Goal: Task Accomplishment & Management: Manage account settings

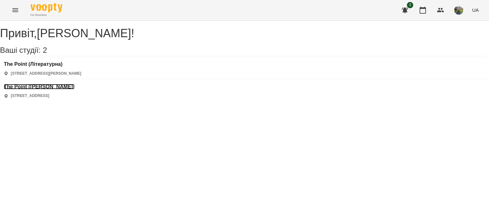
click at [75, 84] on h3 "The Point ([PERSON_NAME])" at bounding box center [39, 87] width 71 height 6
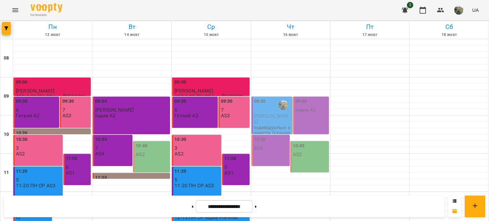
scroll to position [259, 0]
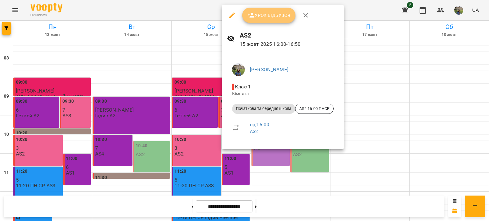
click at [259, 21] on button "Урок відбувся" at bounding box center [269, 15] width 54 height 15
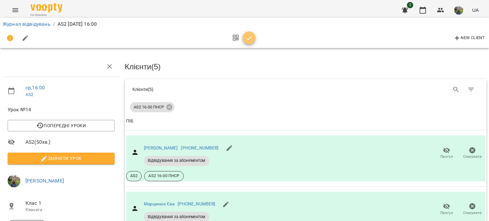
click at [246, 37] on icon "button" at bounding box center [250, 38] width 8 height 8
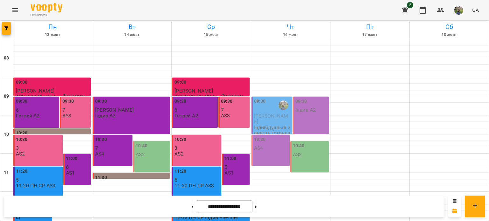
scroll to position [247, 0]
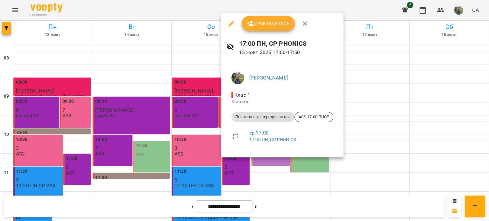
click at [264, 22] on span "Урок відбувся" at bounding box center [268, 24] width 43 height 8
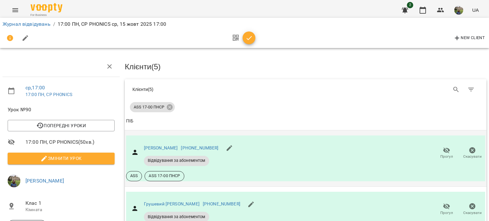
click at [440, 156] on span "Прогул" at bounding box center [446, 156] width 13 height 5
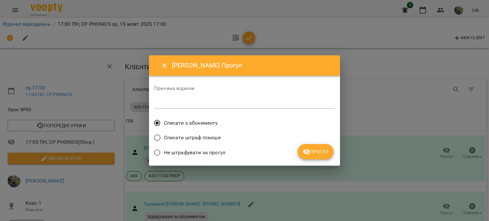
click at [236, 94] on div "Причина відміни *" at bounding box center [244, 98] width 181 height 25
click at [233, 99] on div "*" at bounding box center [244, 104] width 181 height 10
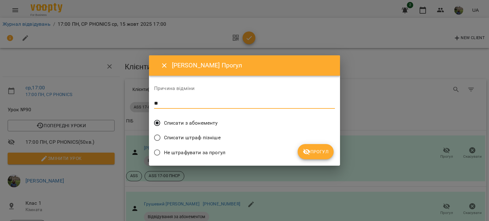
type textarea "*"
type textarea "**"
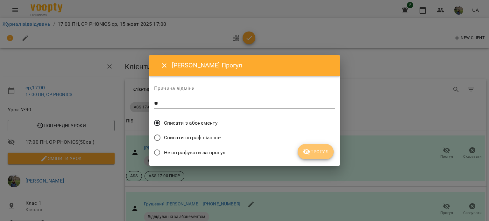
click at [310, 149] on icon "submit" at bounding box center [307, 152] width 8 height 8
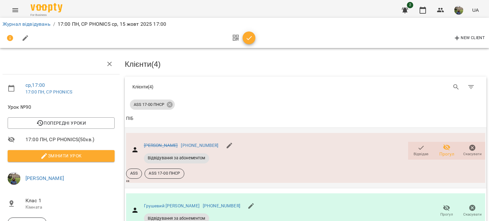
scroll to position [75, 0]
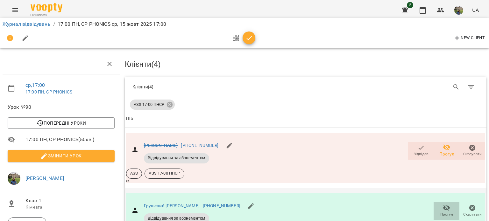
click at [434, 203] on button "Прогул" at bounding box center [447, 212] width 26 height 18
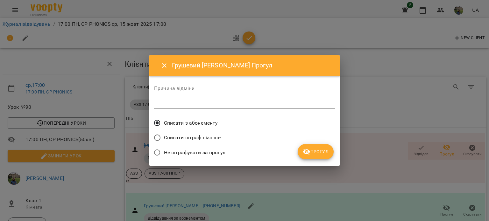
click at [314, 152] on span "Прогул" at bounding box center [316, 152] width 26 height 8
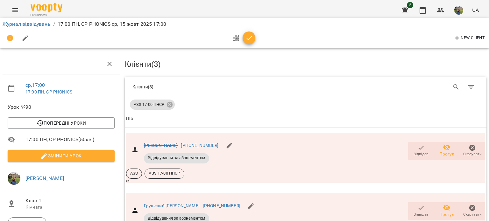
scroll to position [220, 0]
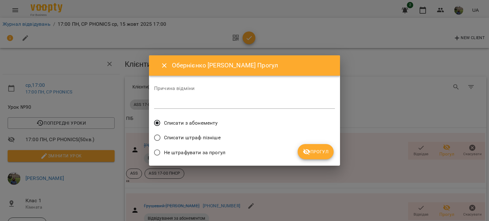
drag, startPoint x: 314, startPoint y: 155, endPoint x: 311, endPoint y: 154, distance: 3.2
click at [311, 154] on span "Прогул" at bounding box center [316, 152] width 26 height 8
